Goal: Transaction & Acquisition: Purchase product/service

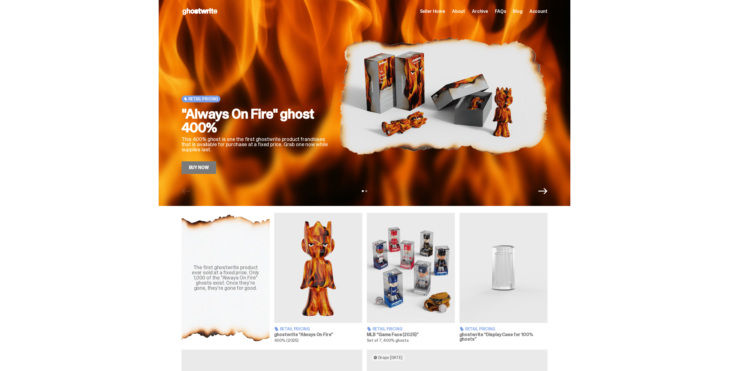
click at [212, 167] on link "Buy Now" at bounding box center [198, 167] width 35 height 13
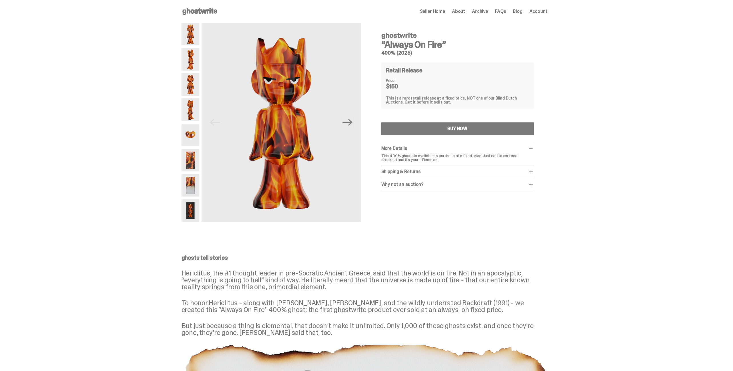
click at [196, 134] on img at bounding box center [190, 135] width 18 height 22
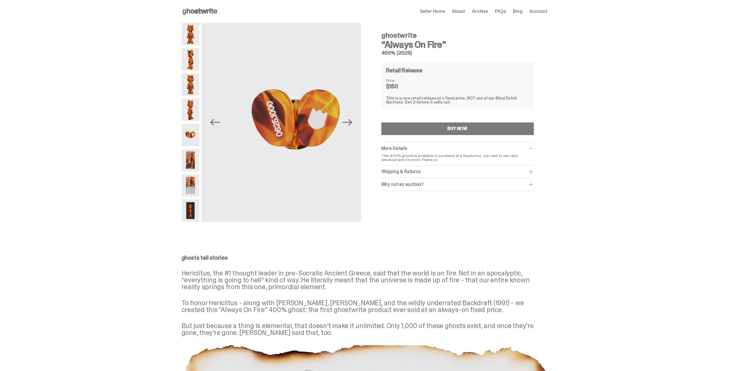
click at [194, 154] on img at bounding box center [190, 160] width 18 height 22
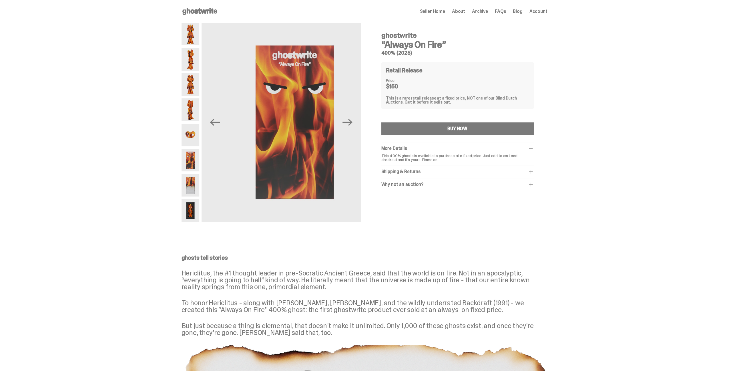
click at [191, 181] on img at bounding box center [190, 185] width 18 height 22
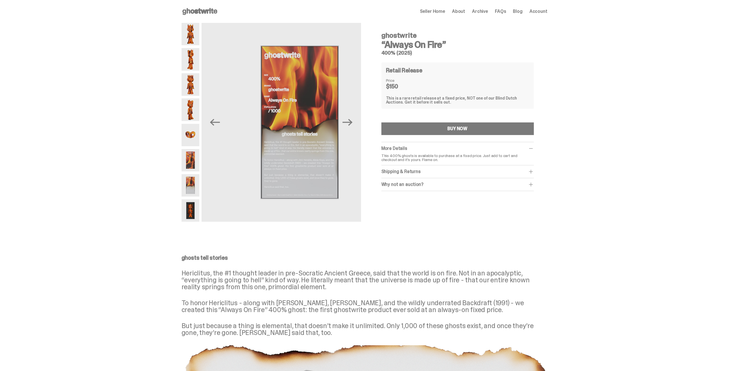
click at [194, 206] on img at bounding box center [190, 210] width 18 height 22
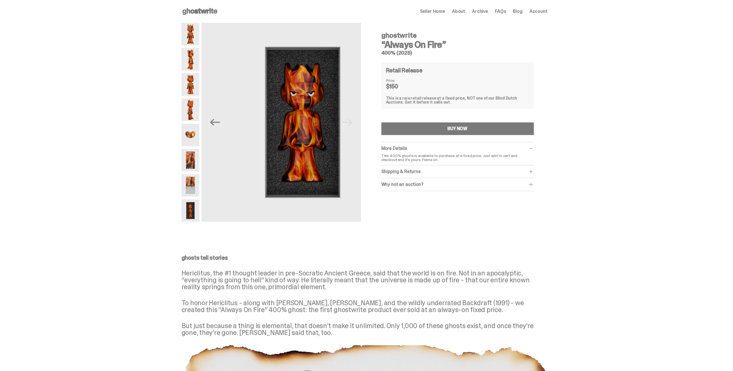
click at [193, 183] on img at bounding box center [190, 185] width 18 height 22
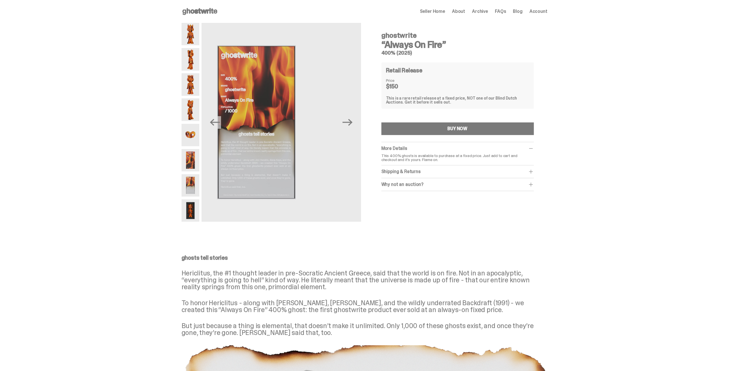
click at [192, 164] on img at bounding box center [190, 160] width 18 height 22
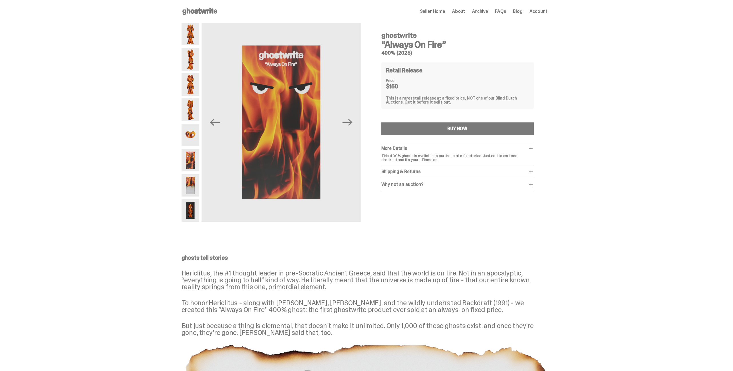
click at [192, 205] on img at bounding box center [190, 210] width 18 height 22
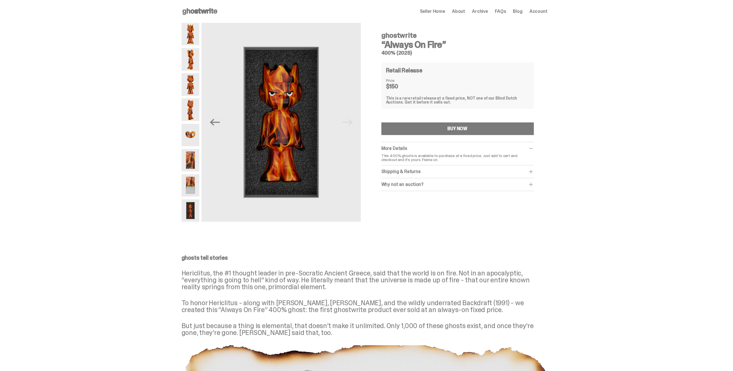
click at [63, 148] on div "ghostwrite “Always On Fire” 400% (2025) Previous Next ghostwrite “Always On Fir…" at bounding box center [364, 125] width 728 height 204
click at [189, 37] on img at bounding box center [190, 34] width 18 height 22
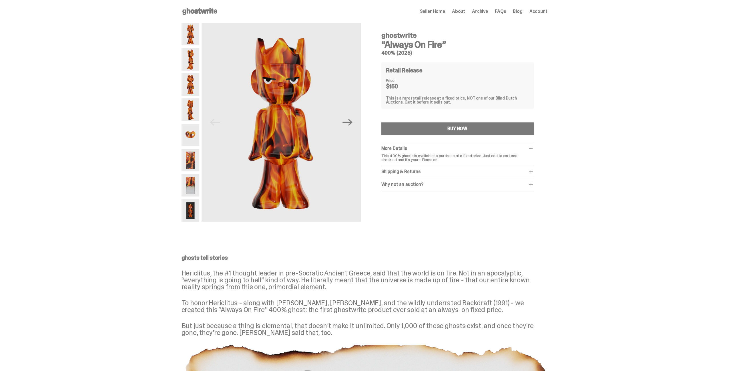
click at [191, 56] on img at bounding box center [190, 59] width 18 height 22
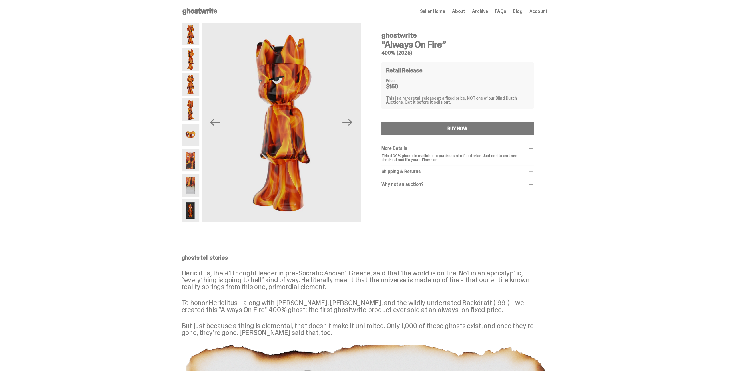
click at [192, 85] on img at bounding box center [190, 84] width 18 height 22
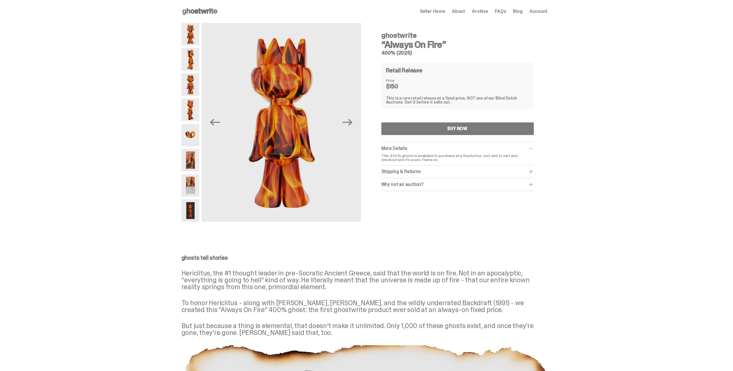
click at [193, 43] on img at bounding box center [190, 34] width 18 height 22
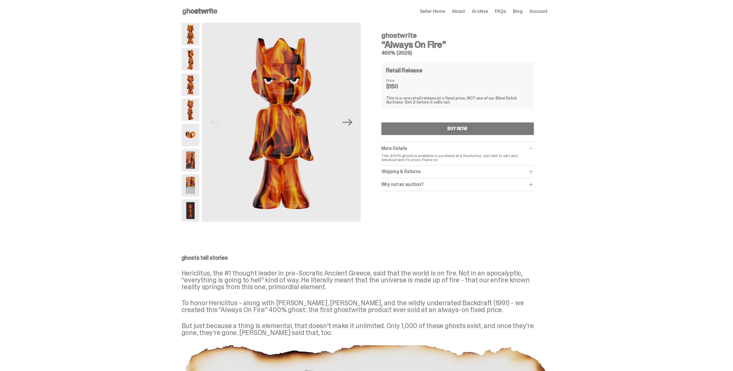
click at [194, 131] on img at bounding box center [190, 135] width 18 height 22
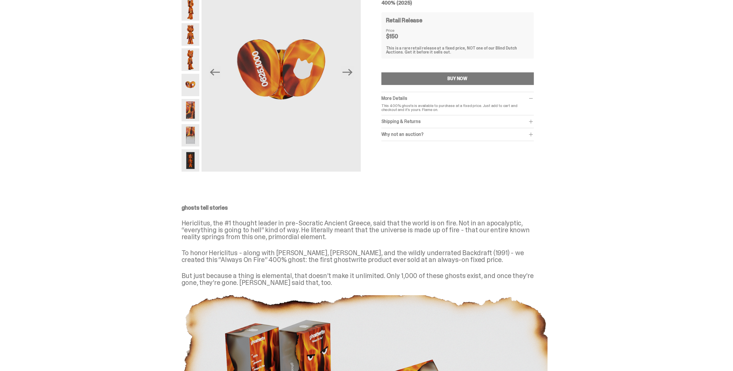
scroll to position [57, 0]
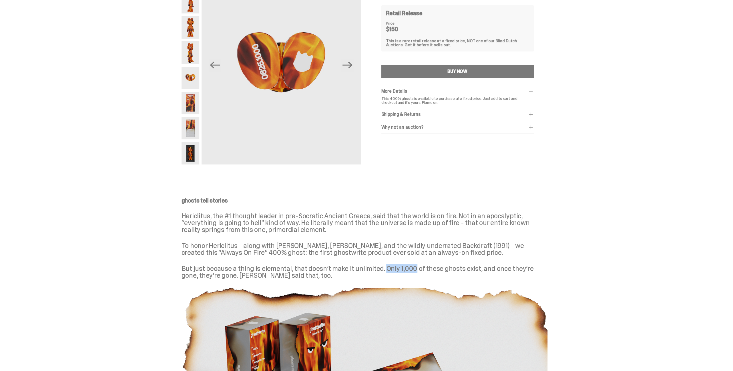
drag, startPoint x: 384, startPoint y: 266, endPoint x: 413, endPoint y: 267, distance: 28.9
click at [413, 267] on p "But just because a thing is elemental, that doesn’t make it unlimited. Only 1,0…" at bounding box center [364, 272] width 366 height 14
click at [414, 269] on p "But just because a thing is elemental, that doesn’t make it unlimited. Only 1,0…" at bounding box center [364, 272] width 366 height 14
drag, startPoint x: 413, startPoint y: 268, endPoint x: 385, endPoint y: 267, distance: 27.5
click at [385, 267] on p "But just because a thing is elemental, that doesn’t make it unlimited. Only 1,0…" at bounding box center [364, 272] width 366 height 14
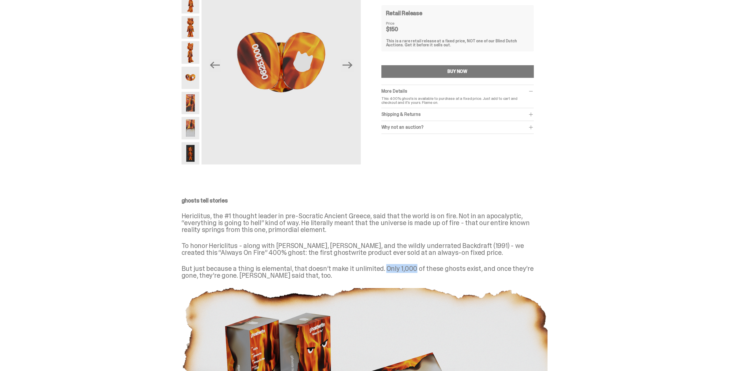
click at [385, 266] on p "But just because a thing is elemental, that doesn’t make it unlimited. Only 1,0…" at bounding box center [364, 272] width 366 height 14
click at [384, 265] on p "But just because a thing is elemental, that doesn’t make it unlimited. Only 1,0…" at bounding box center [364, 272] width 366 height 14
drag, startPoint x: 384, startPoint y: 267, endPoint x: 413, endPoint y: 268, distance: 28.9
click at [413, 268] on p "But just because a thing is elemental, that doesn’t make it unlimited. Only 1,0…" at bounding box center [364, 272] width 366 height 14
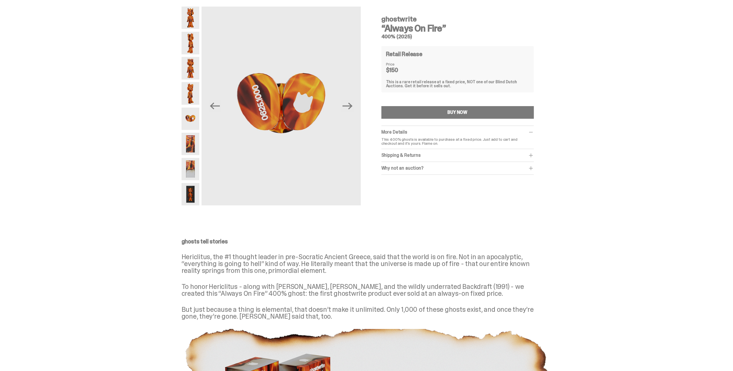
scroll to position [0, 0]
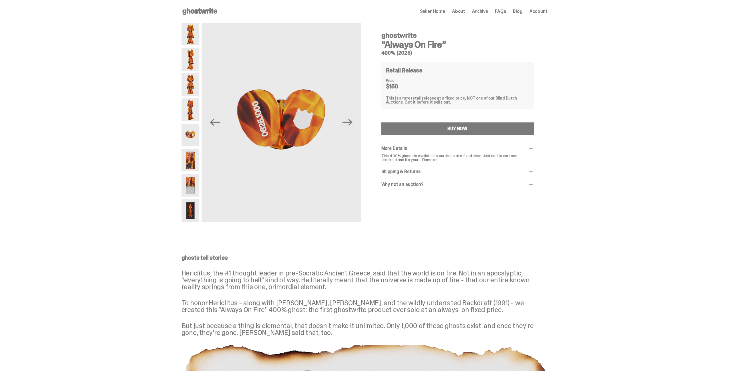
click at [108, 73] on div "ghostwrite “Always On Fire” 400% (2025) Previous Next ghostwrite “Always On Fir…" at bounding box center [364, 125] width 728 height 204
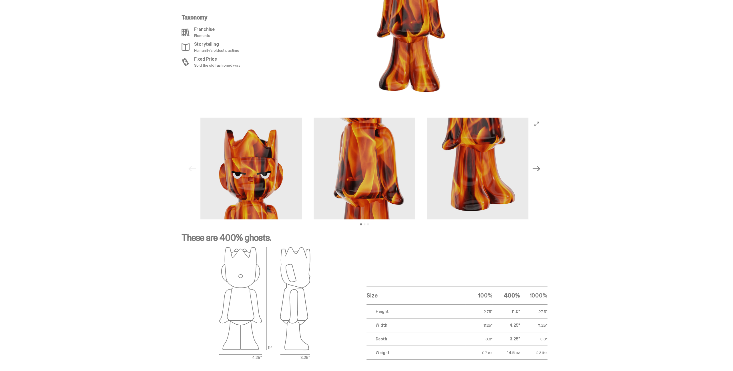
scroll to position [660, 0]
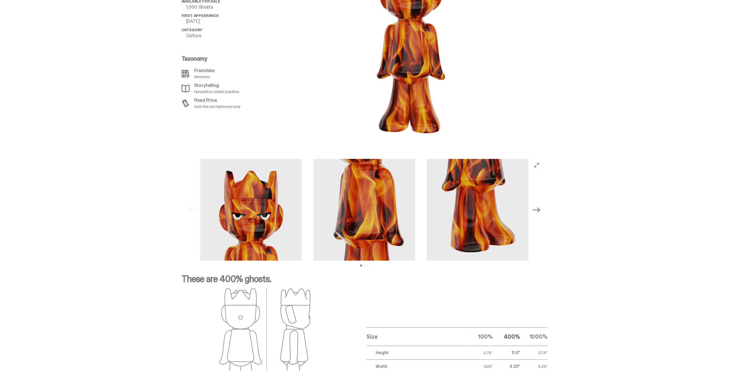
click at [540, 209] on icon "Next" at bounding box center [535, 209] width 7 height 7
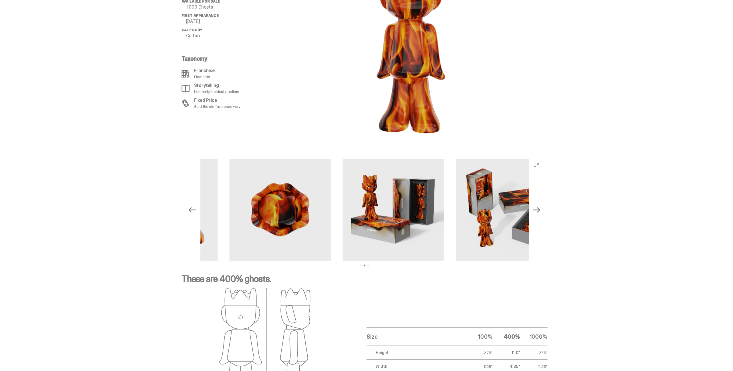
click at [540, 209] on icon "Next" at bounding box center [535, 209] width 7 height 7
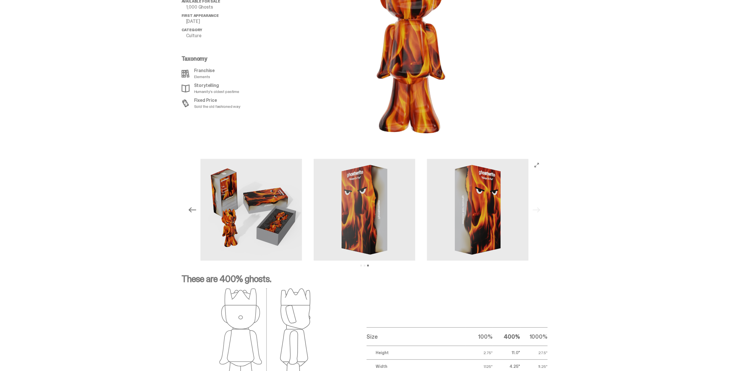
click at [190, 209] on icon "Previous" at bounding box center [191, 209] width 7 height 7
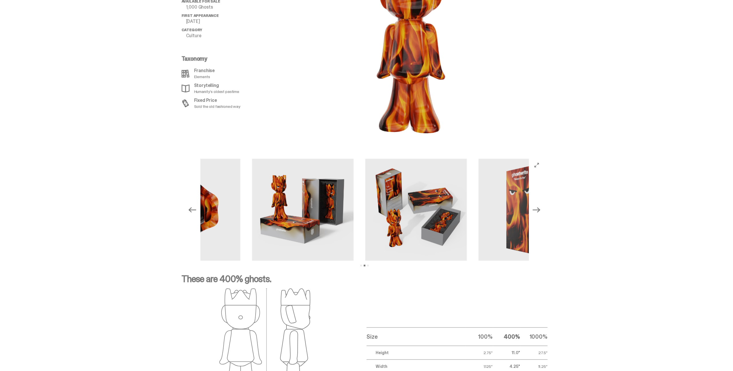
click at [190, 209] on icon "Previous" at bounding box center [191, 209] width 7 height 7
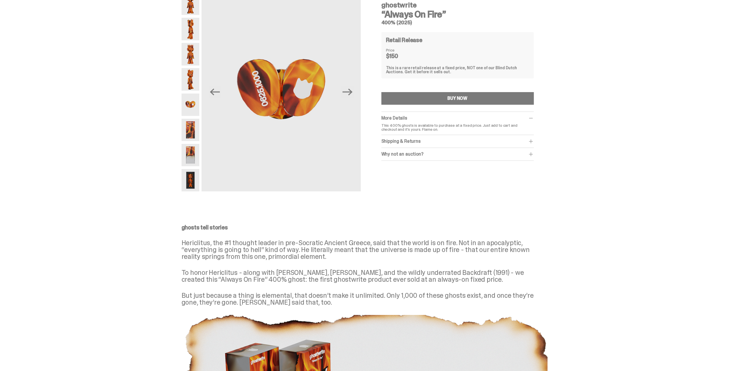
scroll to position [0, 0]
